Goal: Information Seeking & Learning: Learn about a topic

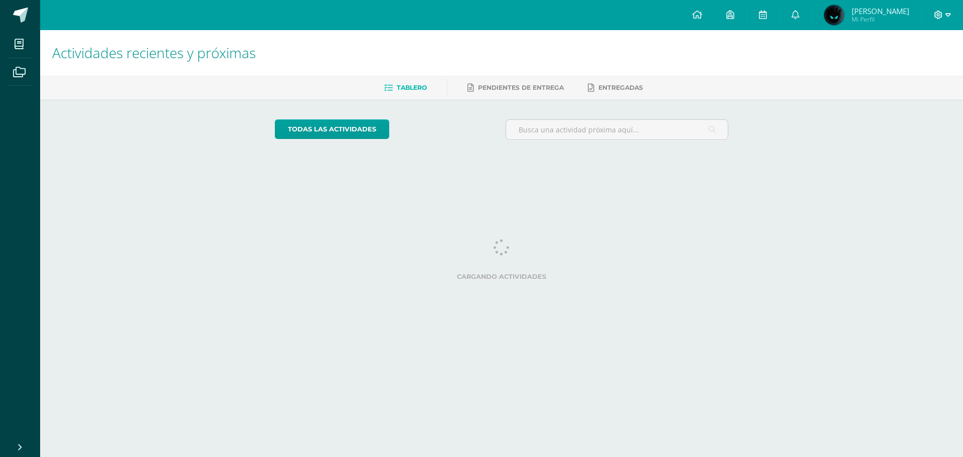
click at [942, 20] on span at bounding box center [942, 15] width 17 height 11
click at [928, 68] on span "Cerrar sesión" at bounding box center [916, 69] width 45 height 10
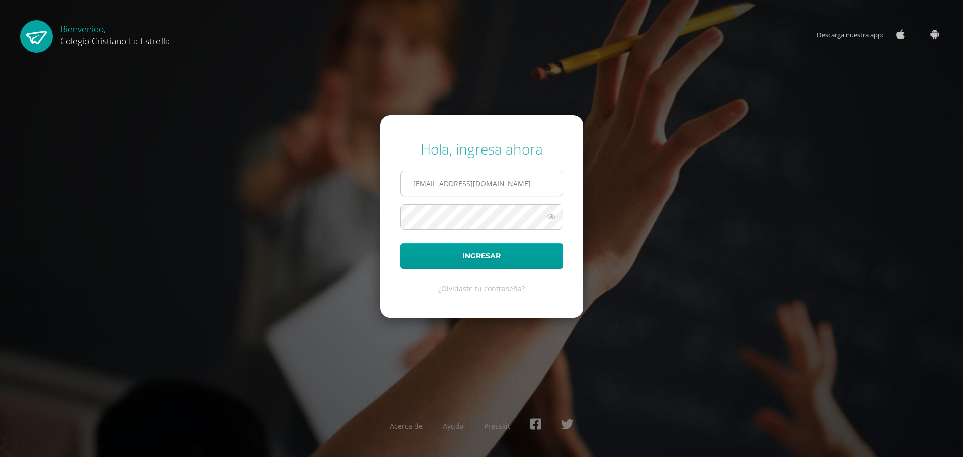
click at [486, 186] on input "[EMAIL_ADDRESS][DOMAIN_NAME]" at bounding box center [482, 183] width 162 height 25
click at [499, 181] on input "[EMAIL_ADDRESS][DOMAIN_NAME]" at bounding box center [482, 183] width 162 height 25
type input "[EMAIL_ADDRESS][DOMAIN_NAME]"
click at [497, 255] on button "Ingresar" at bounding box center [481, 256] width 163 height 26
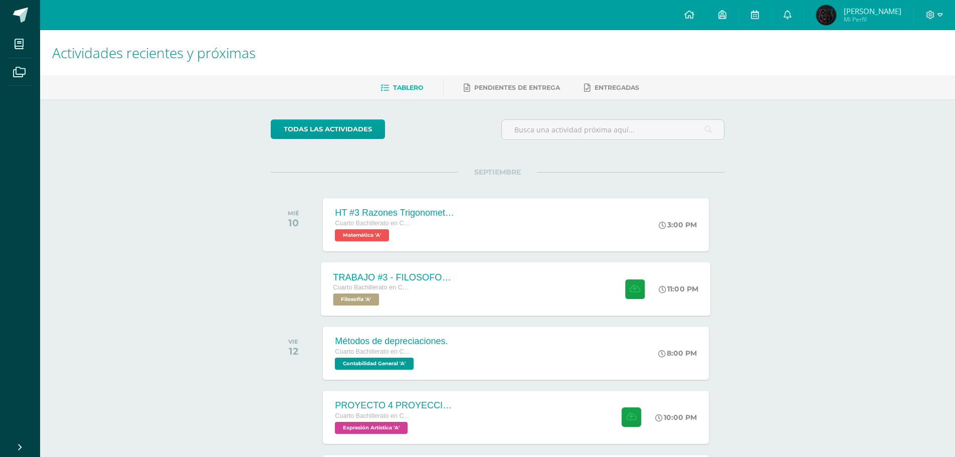
click at [437, 287] on div "Cuarto Bachillerato en CCLL con Orientación en Computación" at bounding box center [393, 287] width 121 height 11
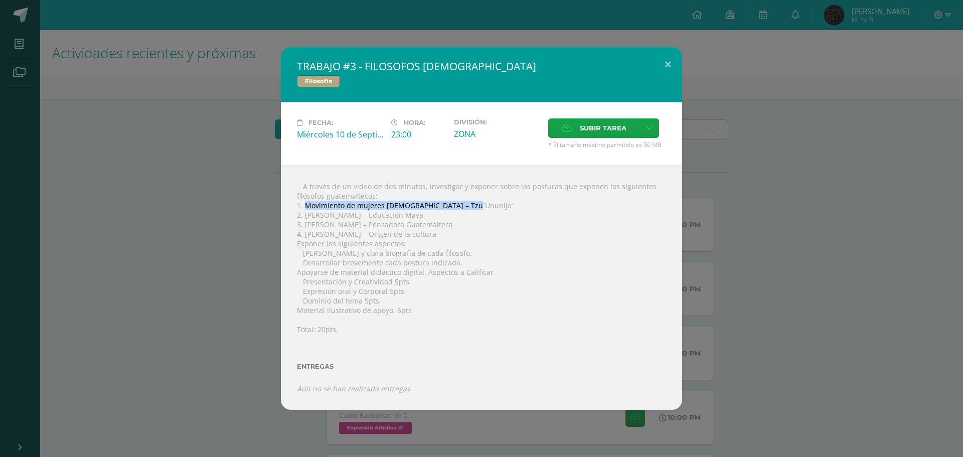
drag, startPoint x: 306, startPoint y: 207, endPoint x: 465, endPoint y: 208, distance: 158.4
click at [465, 208] on div " A través de un video de dos minutos, investigar y exponer sobre las posturas …" at bounding box center [481, 287] width 401 height 244
copy div "Movimiento de mujeres indígenas – Tzu´Ununija´"
click at [308, 215] on div " A través de un video de dos minutos, investigar y exponer sobre las posturas …" at bounding box center [481, 287] width 401 height 244
drag, startPoint x: 305, startPoint y: 216, endPoint x: 424, endPoint y: 217, distance: 118.3
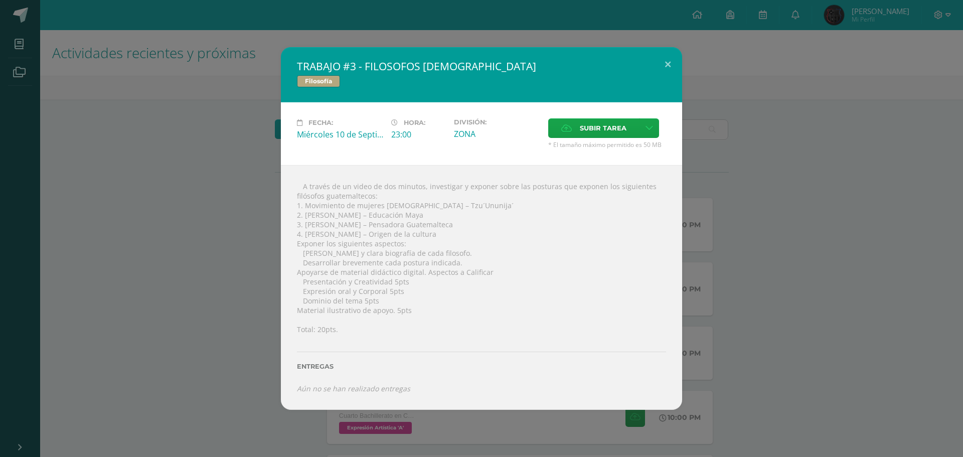
click at [424, 217] on div " A través de un video de dos minutos, investigar y exponer sobre las posturas …" at bounding box center [481, 287] width 401 height 244
copy div "Javier Crisostomo – Educación Maya"
click at [760, 347] on div "TRABAJO #3 - FILOSOFOS GUATEMALTECOS Filosofía Fecha: Miércoles 10 de Septiembr…" at bounding box center [481, 228] width 955 height 362
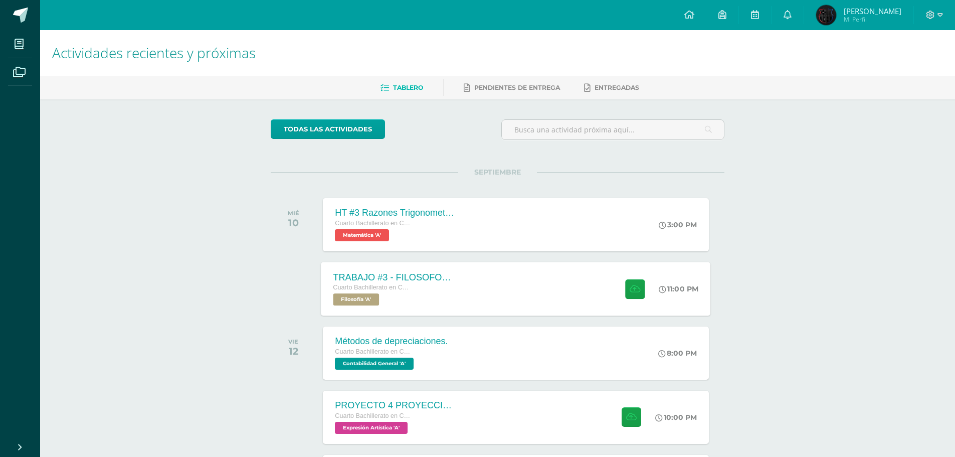
click at [434, 278] on div "TRABAJO #3 - FILOSOFOS GUATEMALTECOS" at bounding box center [393, 277] width 121 height 11
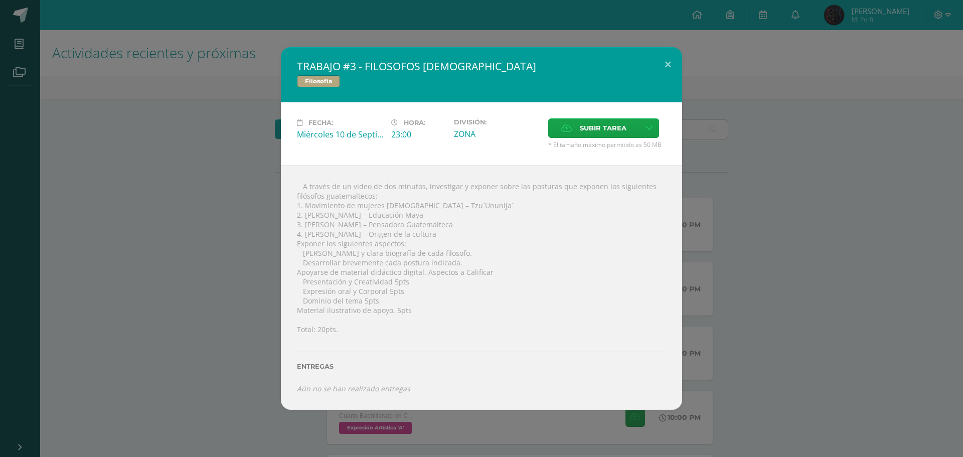
drag, startPoint x: 360, startPoint y: 224, endPoint x: 442, endPoint y: 225, distance: 82.7
click at [442, 225] on div " A través de un video de dos minutos, investigar y exponer sobre las posturas …" at bounding box center [481, 287] width 401 height 244
copy div "Pensadora Guatemalteca"
click at [709, 317] on div "TRABAJO #3 - FILOSOFOS GUATEMALTECOS Filosofía Fecha: Miércoles 10 de Septiembr…" at bounding box center [481, 228] width 955 height 362
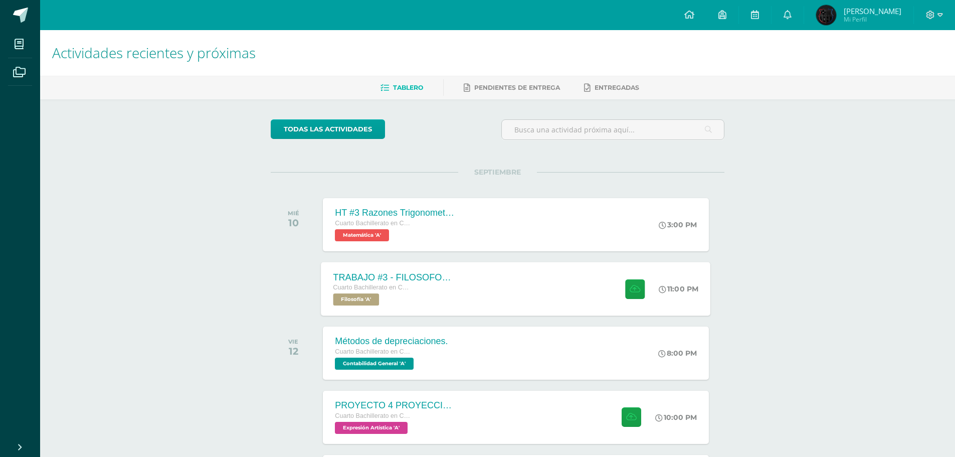
click at [552, 303] on div "TRABAJO #3 - FILOSOFOS GUATEMALTECOS Cuarto Bachillerato en CCLL con Orientació…" at bounding box center [516, 289] width 390 height 54
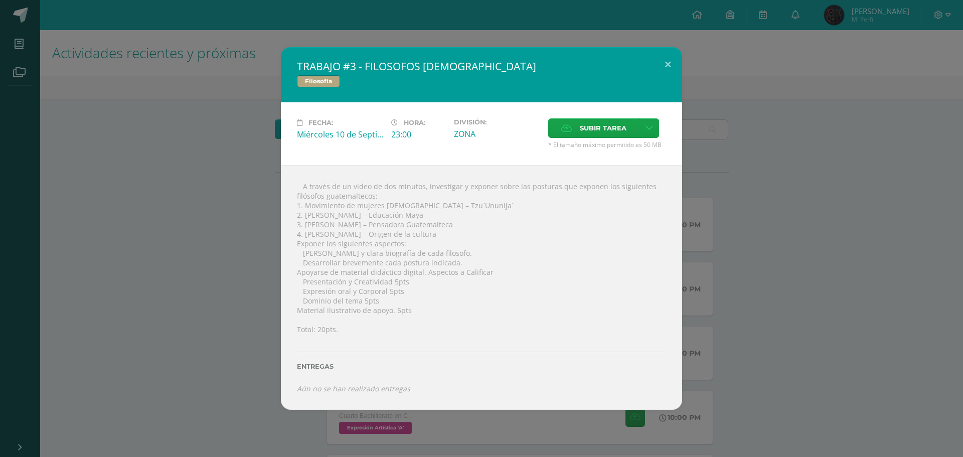
drag, startPoint x: 371, startPoint y: 231, endPoint x: 440, endPoint y: 231, distance: 69.7
click at [440, 231] on div " A través de un video de dos minutos, investigar y exponer sobre las posturas …" at bounding box center [481, 287] width 401 height 244
copy div "Origen de la cultura"
click at [333, 232] on div " A través de un video de dos minutos, investigar y exponer sobre las posturas …" at bounding box center [481, 287] width 401 height 244
drag, startPoint x: 304, startPoint y: 232, endPoint x: 434, endPoint y: 237, distance: 130.5
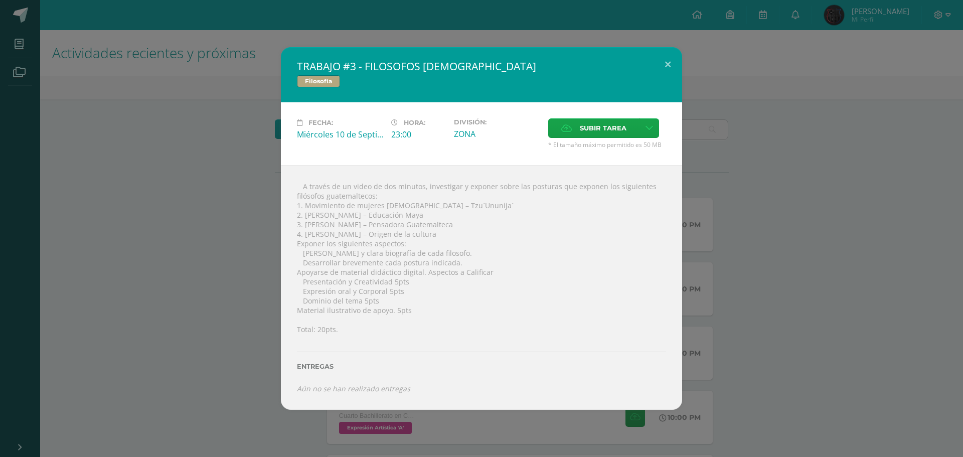
click at [434, 237] on div " A través de un video de dos minutos, investigar y exponer sobre las posturas …" at bounding box center [481, 287] width 401 height 244
copy div "José Mata Gavidia – Origen de la cultura"
click at [962, 270] on div "TRABAJO #3 - FILOSOFOS GUATEMALTECOS Filosofía Fecha: Miércoles 10 de Septiembr…" at bounding box center [481, 228] width 963 height 457
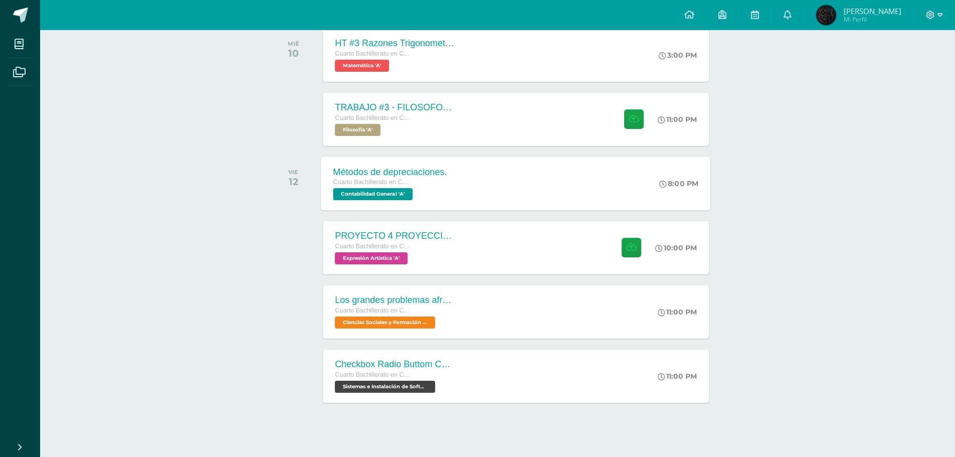
scroll to position [179, 0]
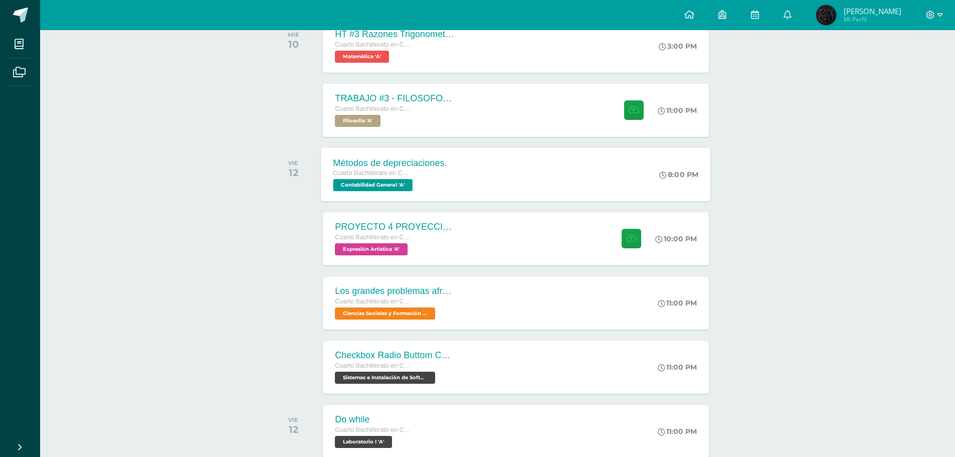
click at [473, 168] on div "Métodos de depreciaciones. Cuarto Bachillerato en CCLL con Orientación en Compu…" at bounding box center [516, 174] width 390 height 54
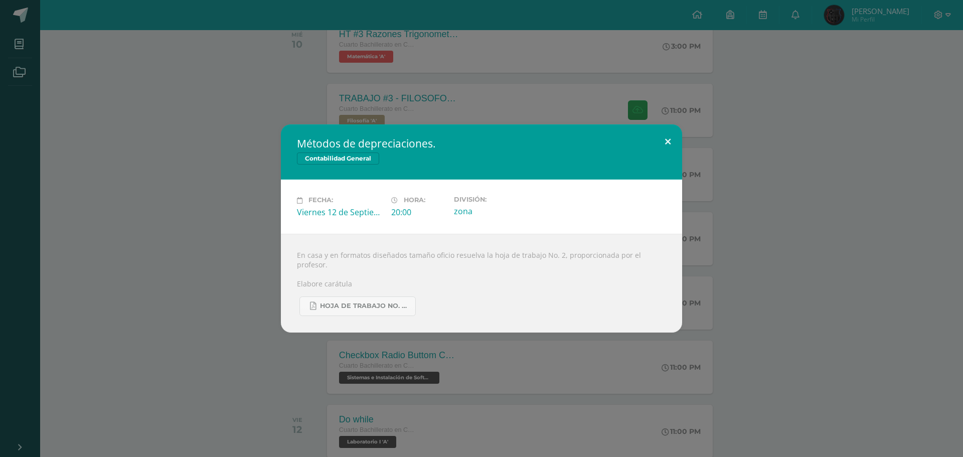
click at [658, 150] on button at bounding box center [667, 141] width 29 height 34
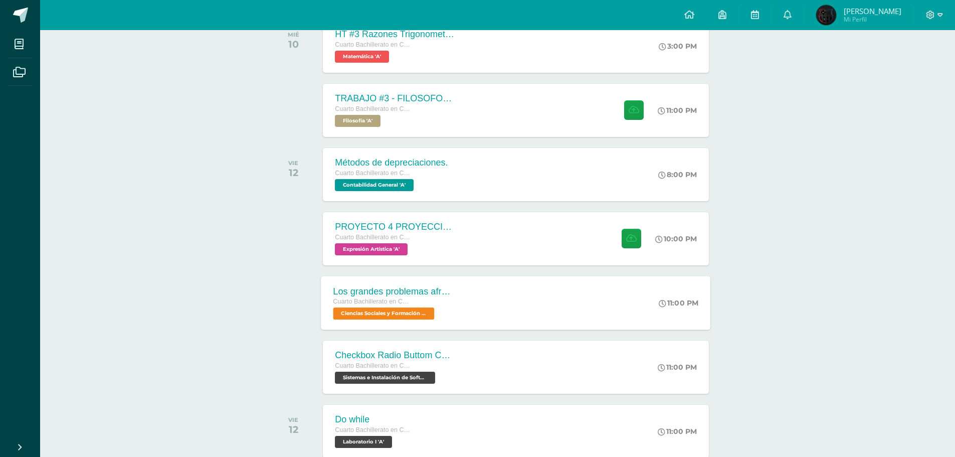
click at [518, 300] on div "Los grandes problemas afrontados Cuarto Bachillerato en CCLL con Orientación en…" at bounding box center [516, 303] width 390 height 54
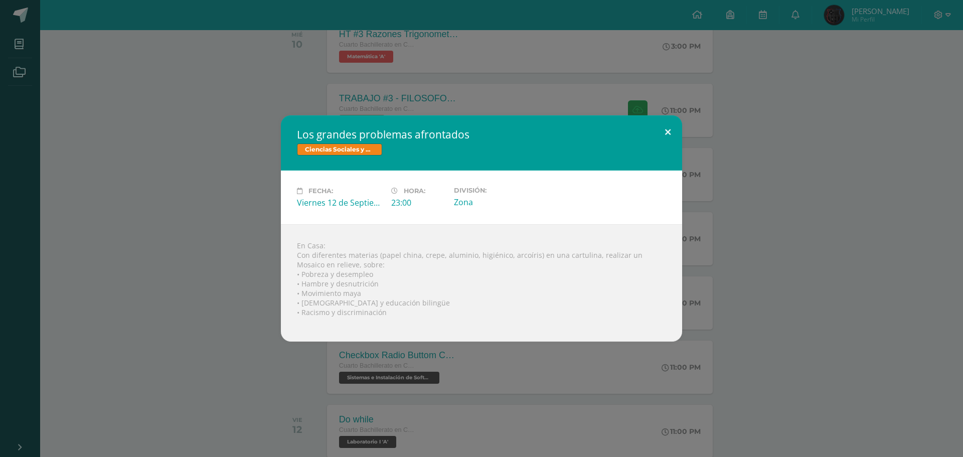
click at [670, 134] on button at bounding box center [667, 132] width 29 height 34
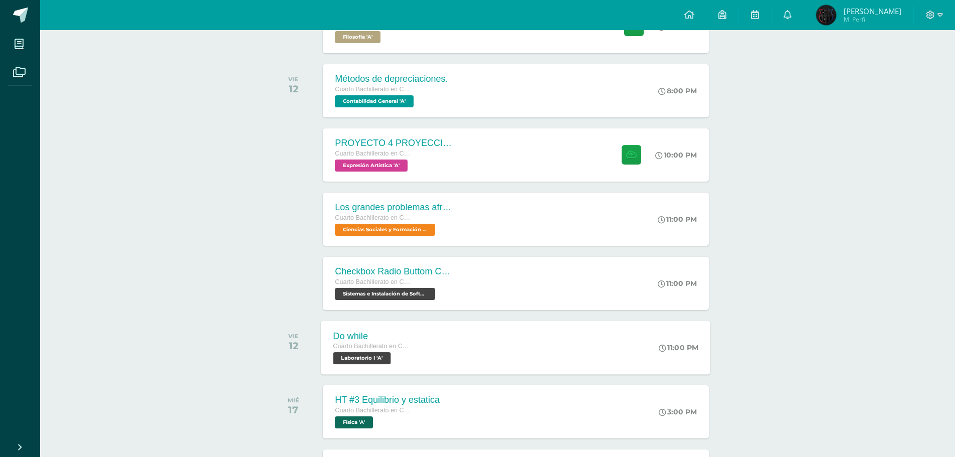
scroll to position [345, 0]
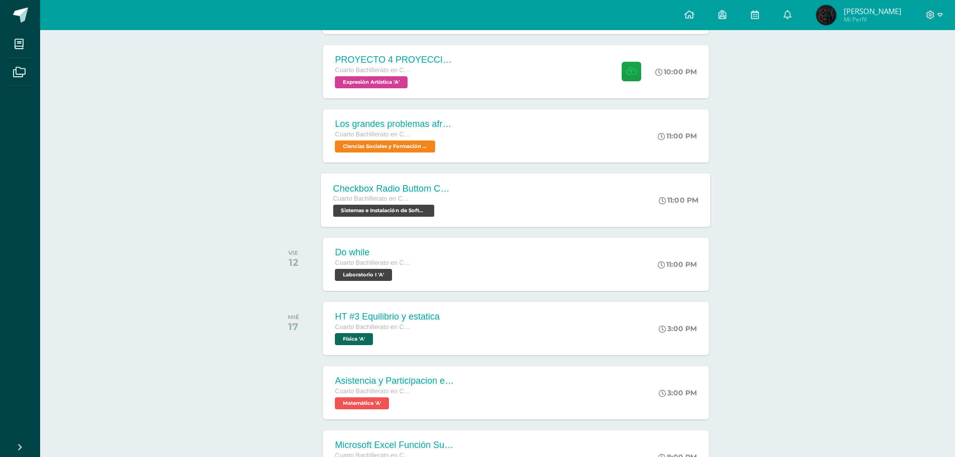
click at [473, 196] on div "Checkbox Radio Buttom Cajas de Selección Cuarto Bachillerato en CCLL con Orient…" at bounding box center [516, 200] width 390 height 54
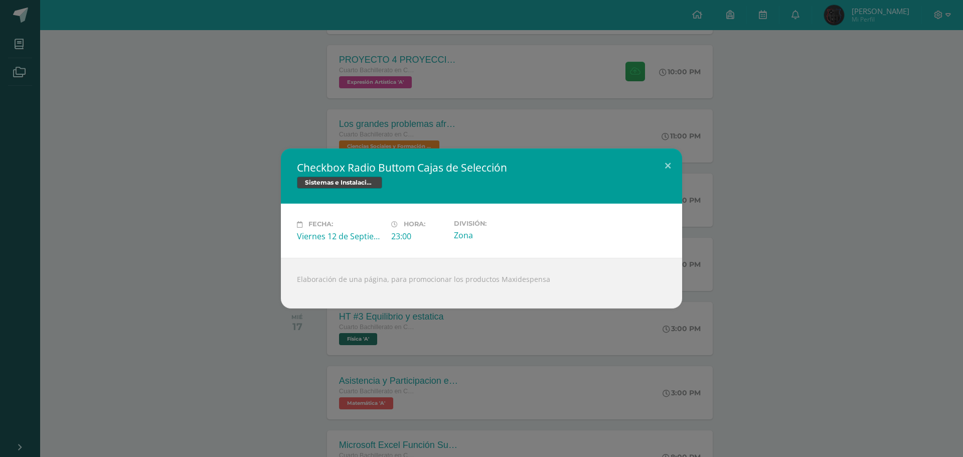
click at [637, 171] on h2 "Checkbox Radio Buttom Cajas de Selección" at bounding box center [481, 167] width 369 height 14
click at [646, 171] on h2 "Checkbox Radio Buttom Cajas de Selección" at bounding box center [481, 167] width 369 height 14
click at [657, 173] on button at bounding box center [667, 165] width 29 height 34
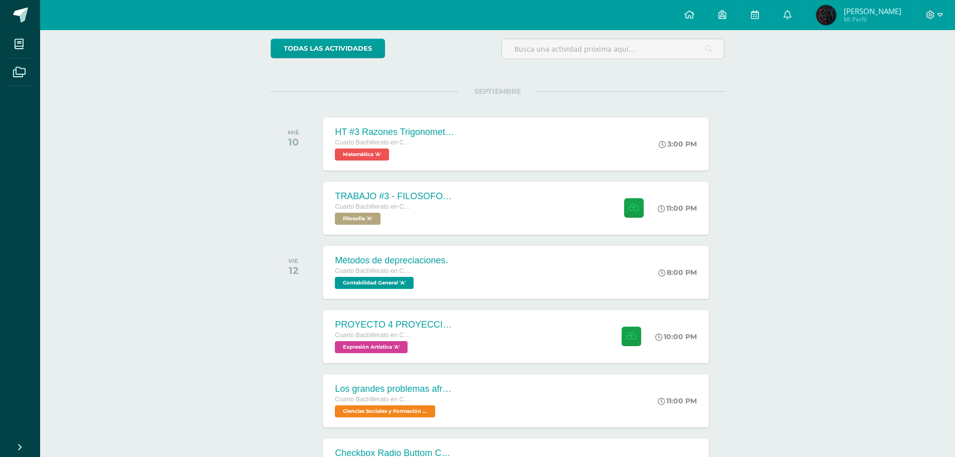
scroll to position [12, 0]
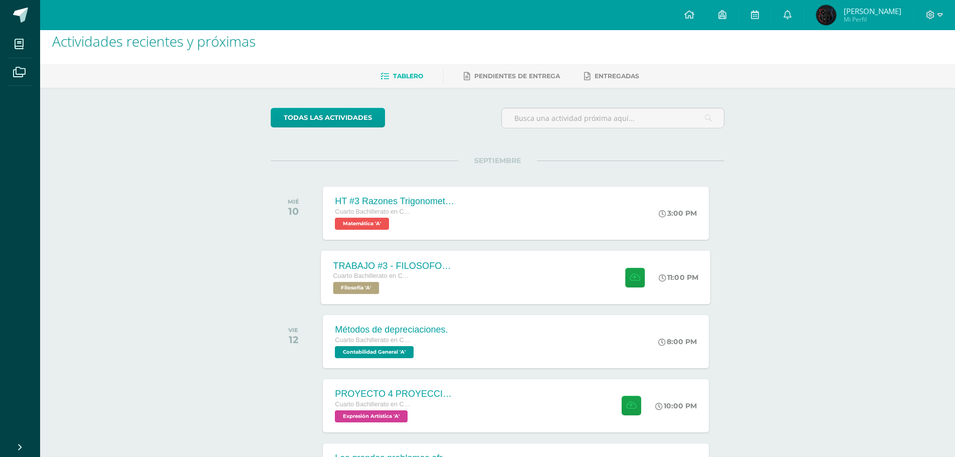
click at [461, 288] on div "TRABAJO #3 - FILOSOFOS GUATEMALTECOS Cuarto Bachillerato en CCLL con Orientació…" at bounding box center [394, 277] width 146 height 54
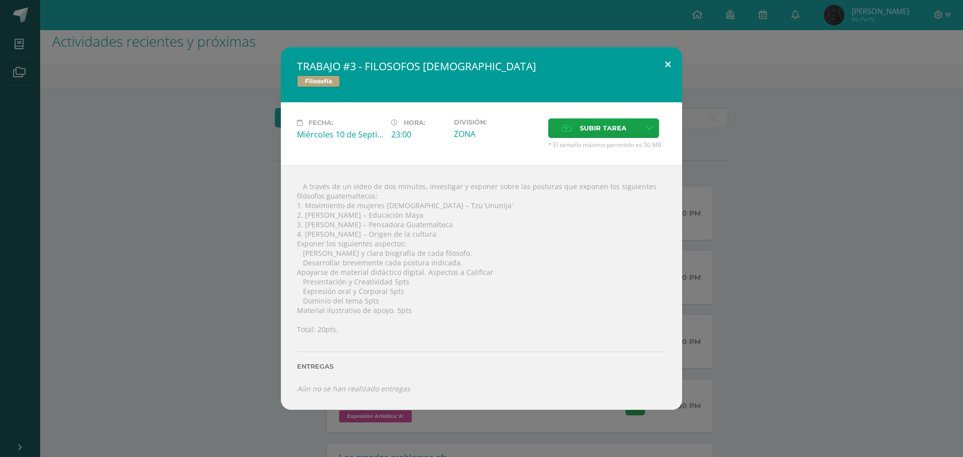
click at [664, 66] on button at bounding box center [667, 64] width 29 height 34
